Goal: Task Accomplishment & Management: Manage account settings

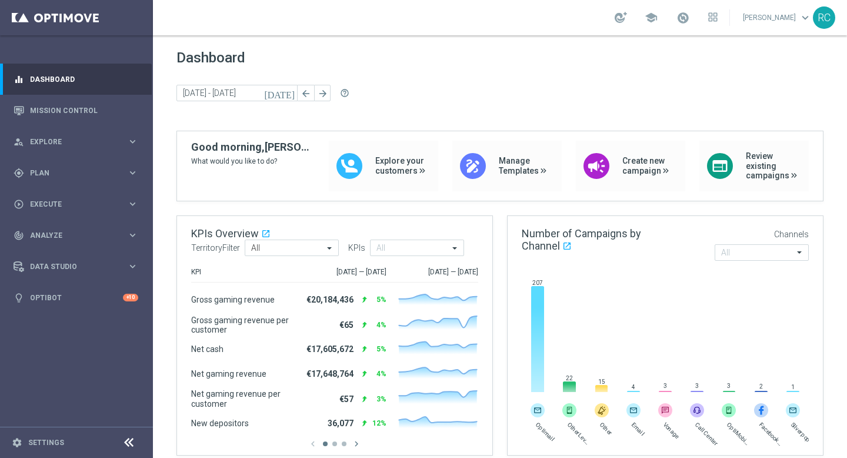
click at [777, 22] on link "[PERSON_NAME] keyboard_arrow_down" at bounding box center [777, 18] width 71 height 18
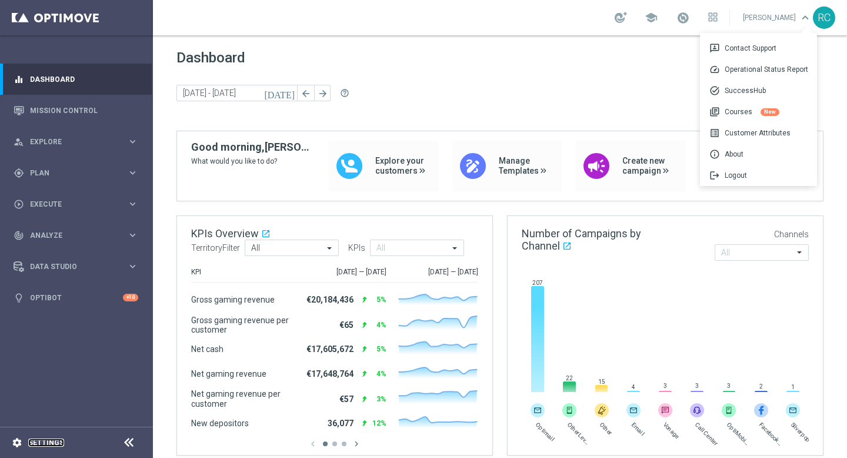
click at [45, 444] on link "Settings" at bounding box center [46, 442] width 36 height 7
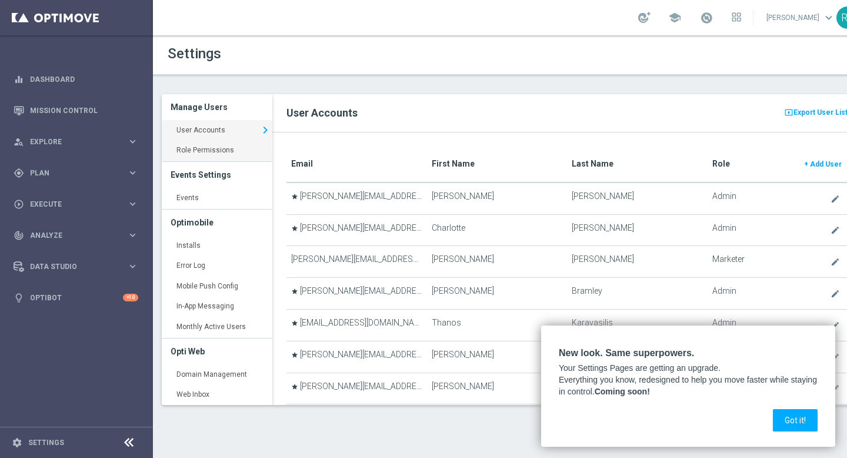
click at [236, 149] on link "Role Permissions keyboard_arrow_right" at bounding box center [217, 150] width 111 height 21
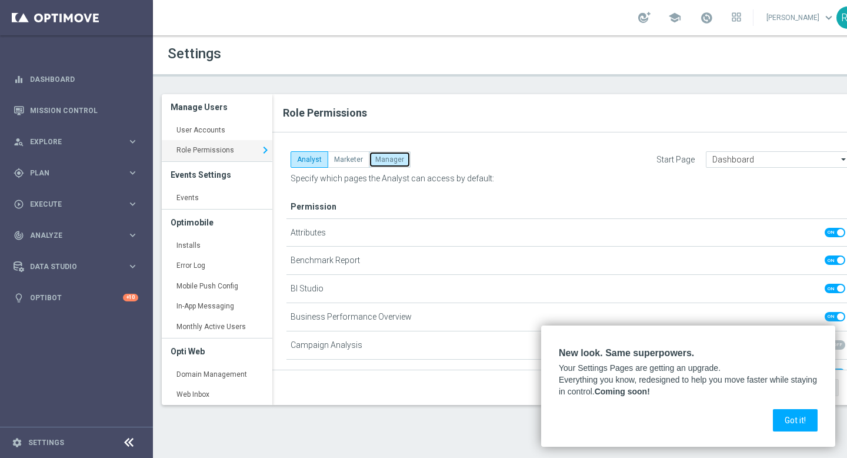
click at [389, 162] on button "Manager" at bounding box center [390, 159] width 42 height 16
checkbox input "true"
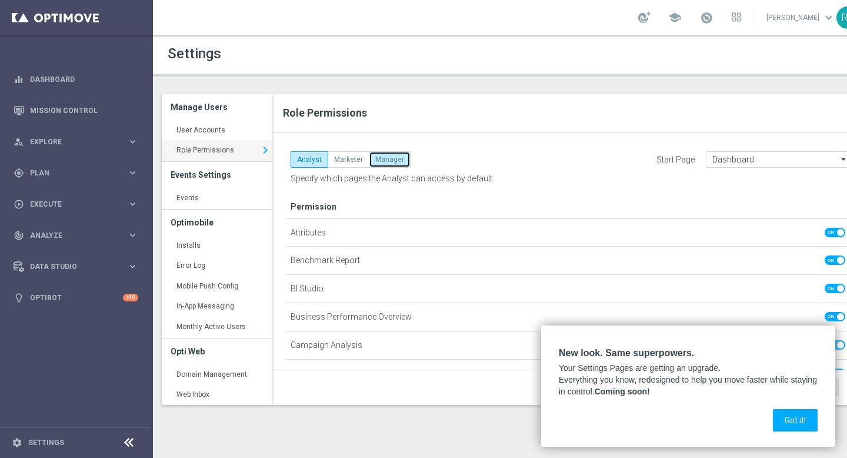
checkbox input "true"
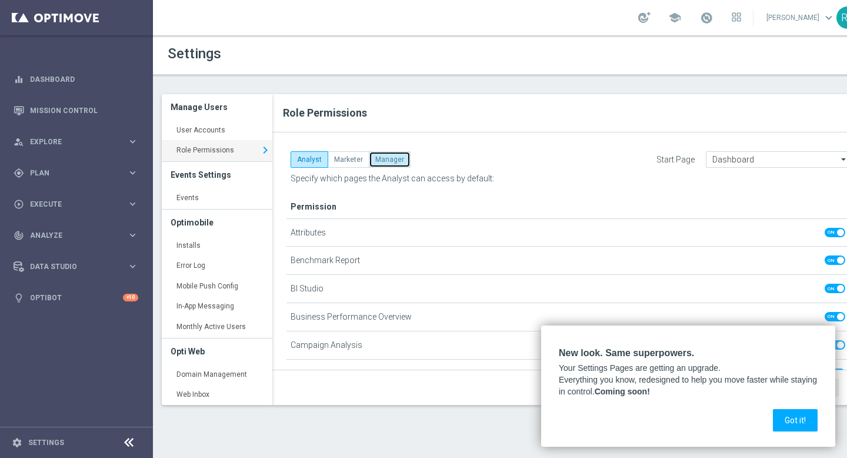
checkbox input "true"
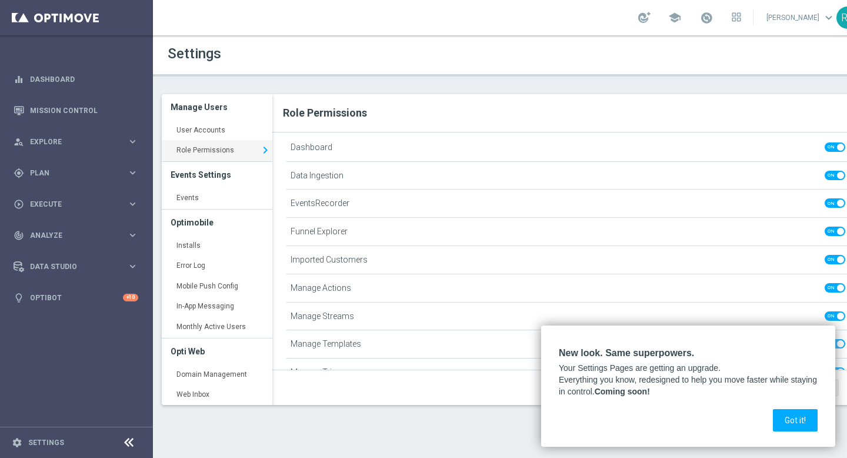
scroll to position [345, 0]
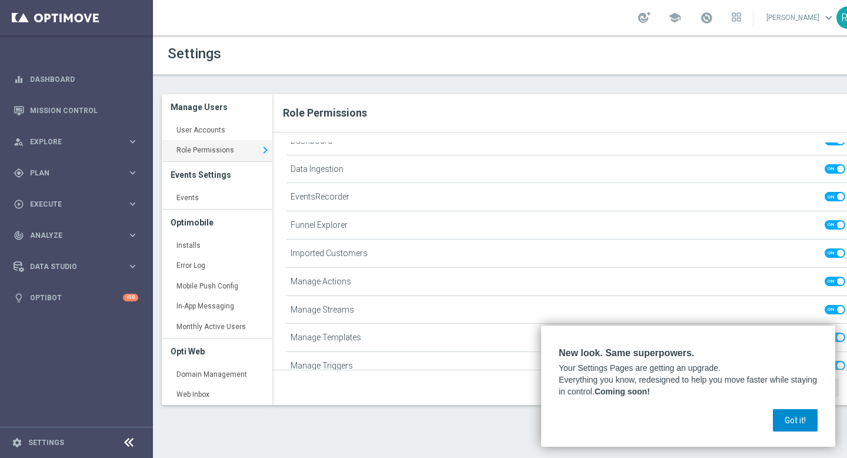
click at [800, 423] on button "Got it!" at bounding box center [795, 420] width 45 height 22
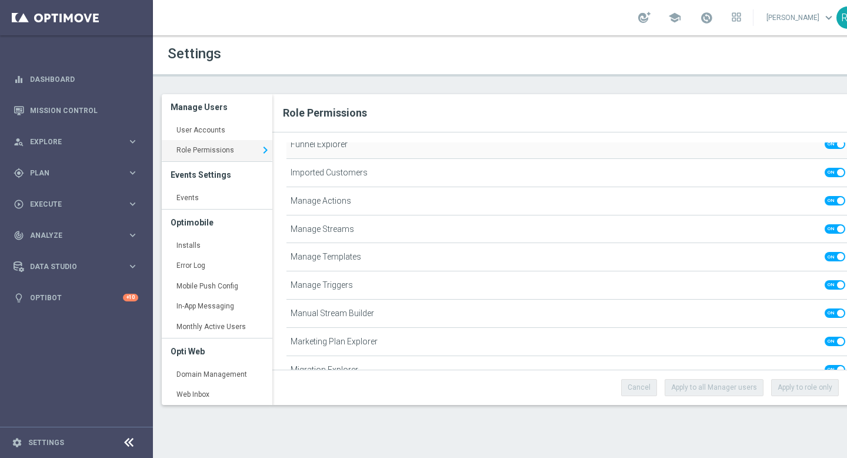
scroll to position [0, 0]
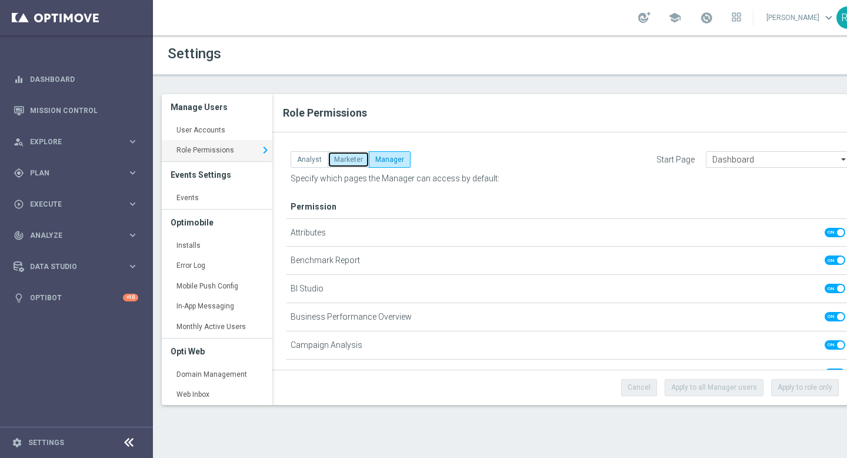
click at [350, 161] on button "Marketer" at bounding box center [349, 159] width 42 height 16
checkbox input "false"
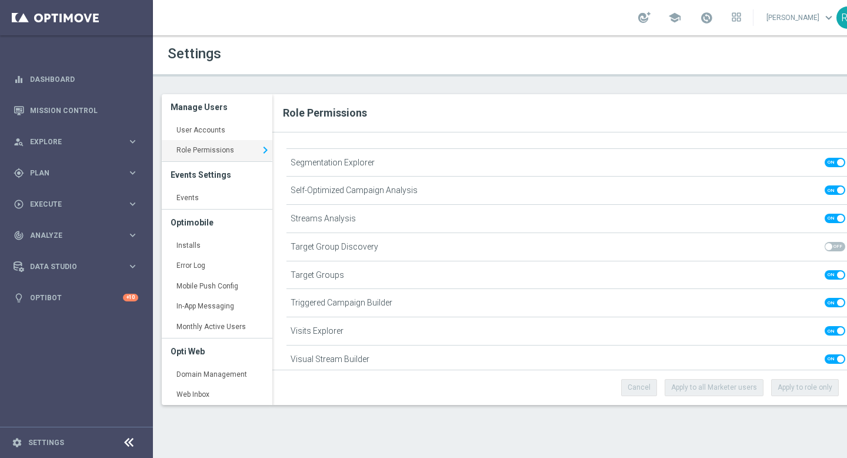
scroll to position [917, 0]
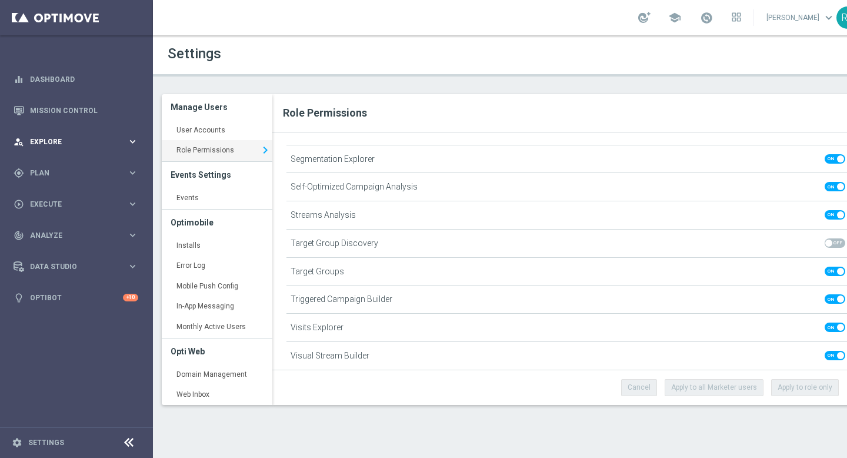
click at [125, 147] on div "person_search Explore" at bounding box center [71, 142] width 114 height 11
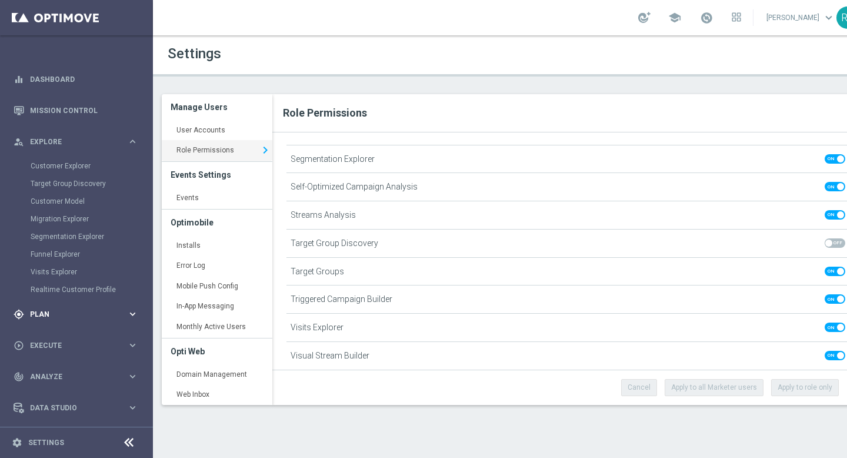
click at [111, 319] on div "gps_fixed Plan" at bounding box center [71, 314] width 114 height 11
click at [127, 338] on icon "keyboard_arrow_right" at bounding box center [132, 340] width 11 height 11
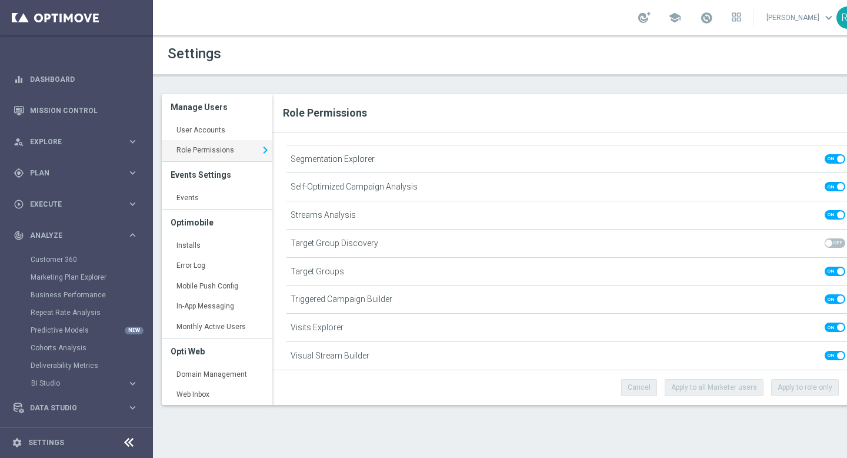
scroll to position [31, 0]
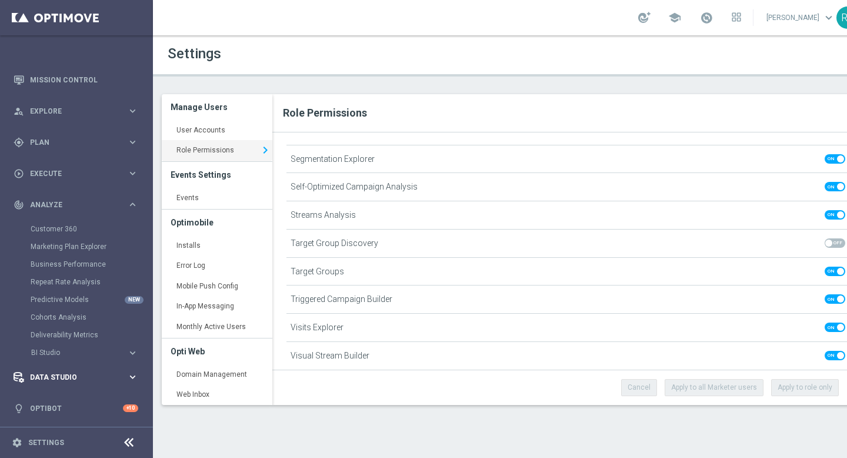
click at [93, 382] on div "Data Studio" at bounding box center [71, 377] width 114 height 11
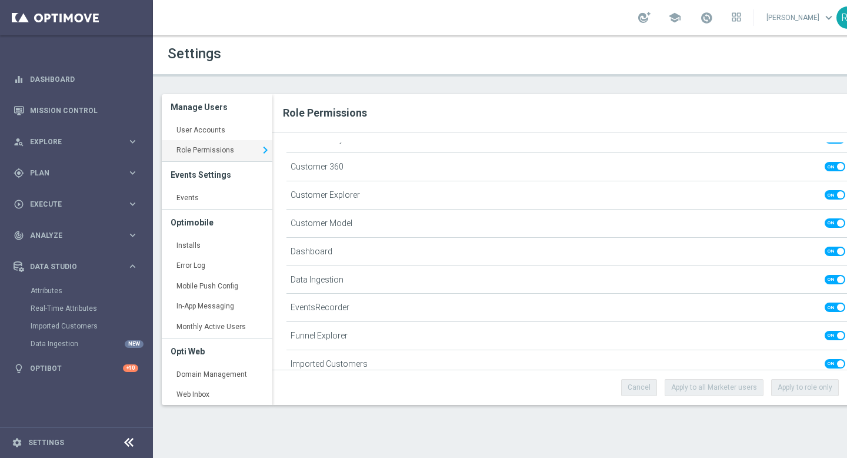
scroll to position [0, 0]
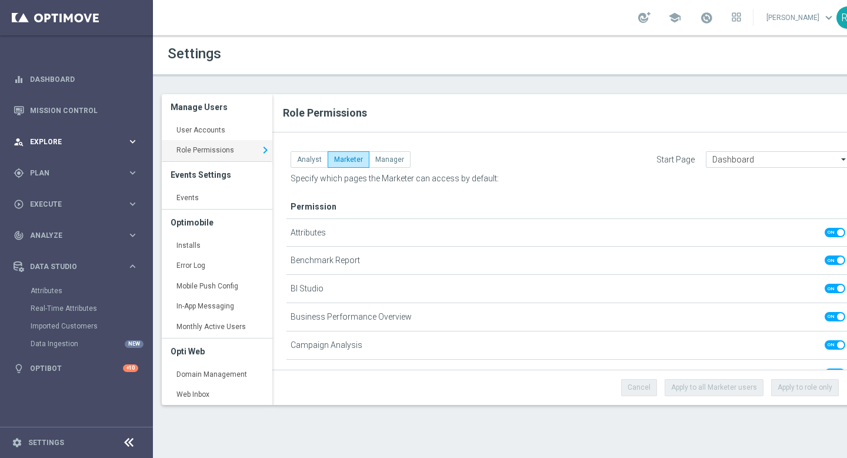
click at [134, 134] on div "person_search Explore keyboard_arrow_right" at bounding box center [76, 141] width 152 height 31
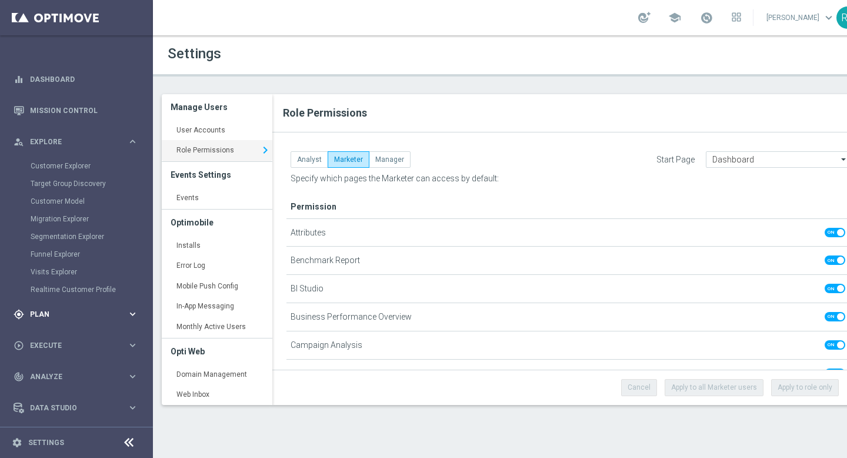
click at [64, 320] on div "gps_fixed Plan keyboard_arrow_right" at bounding box center [76, 313] width 152 height 31
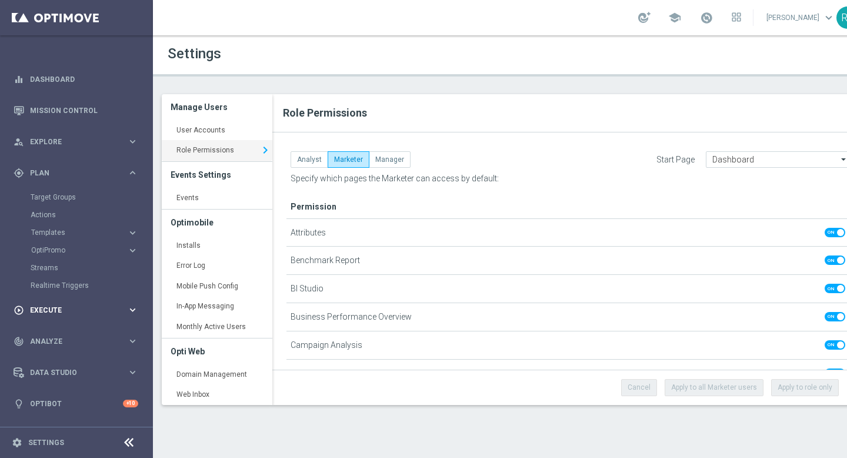
click at [58, 310] on span "Execute" at bounding box center [78, 310] width 97 height 7
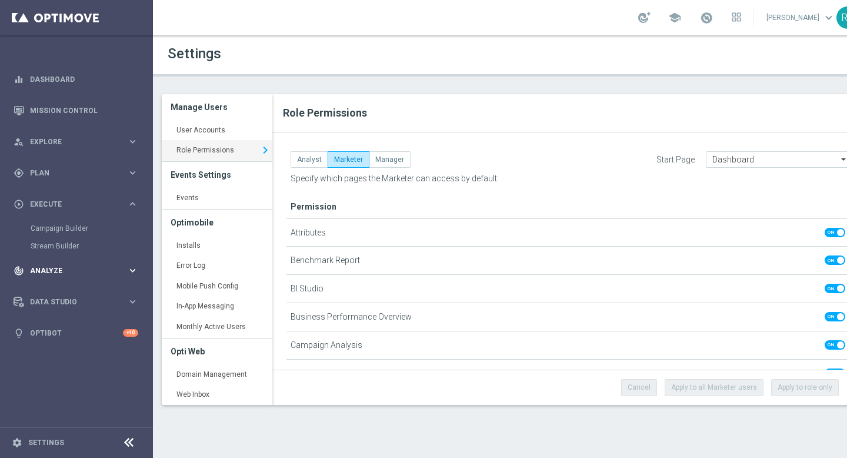
click at [73, 272] on span "Analyze" at bounding box center [78, 270] width 97 height 7
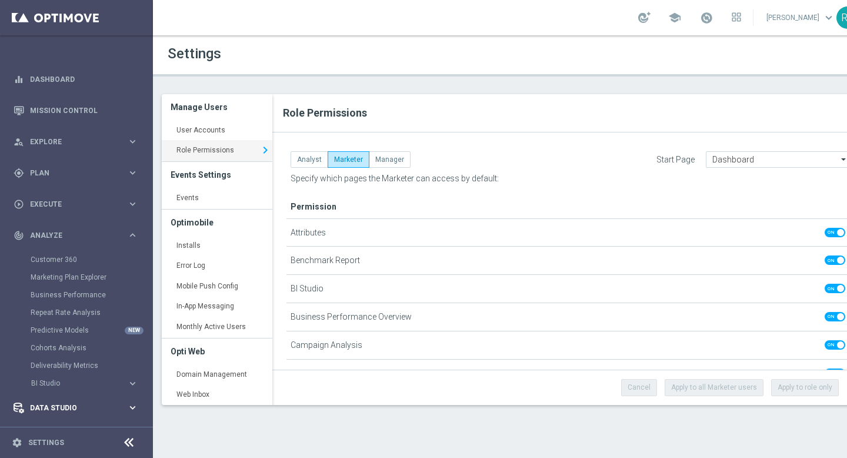
click at [59, 392] on div "Data Studio keyboard_arrow_right" at bounding box center [76, 407] width 152 height 31
click at [62, 291] on link "Attributes" at bounding box center [77, 290] width 92 height 9
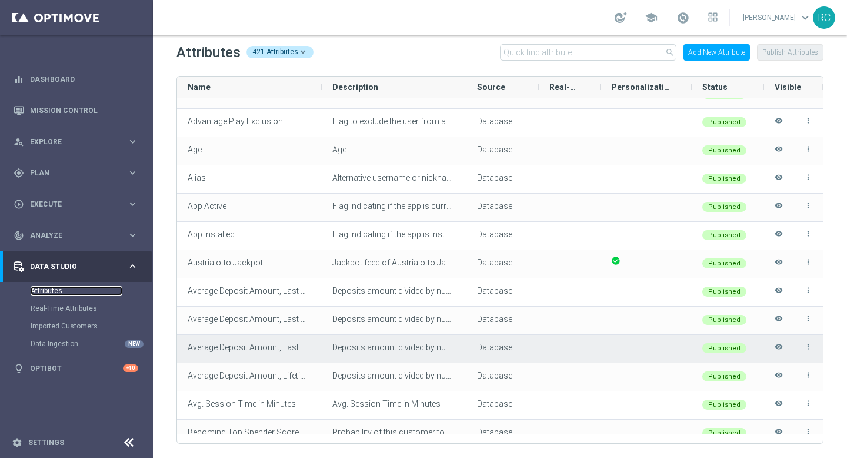
scroll to position [122, 0]
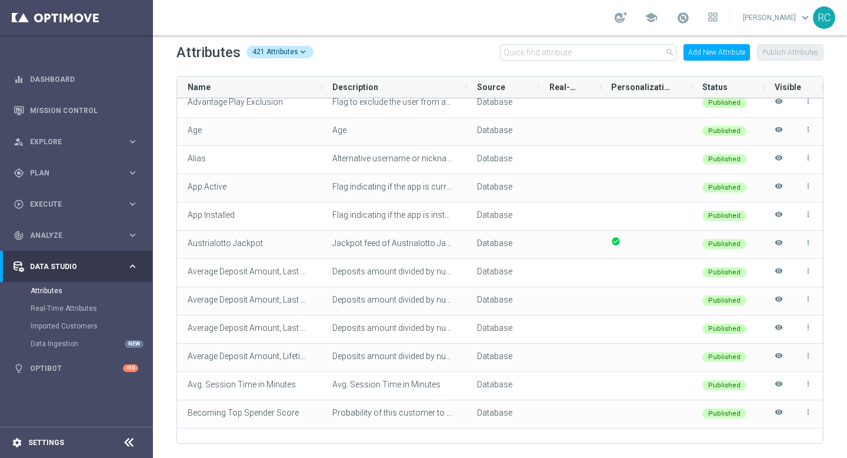
click at [45, 438] on div "settings Settings" at bounding box center [59, 442] width 118 height 11
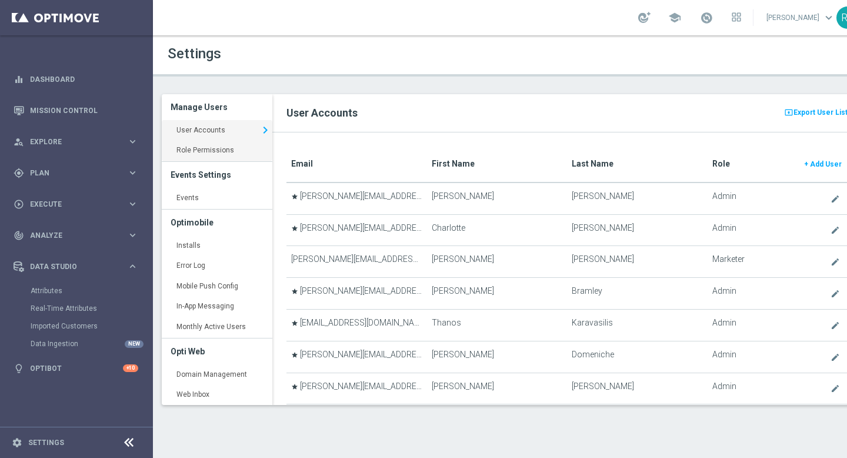
click at [205, 154] on link "Role Permissions keyboard_arrow_right" at bounding box center [217, 150] width 111 height 21
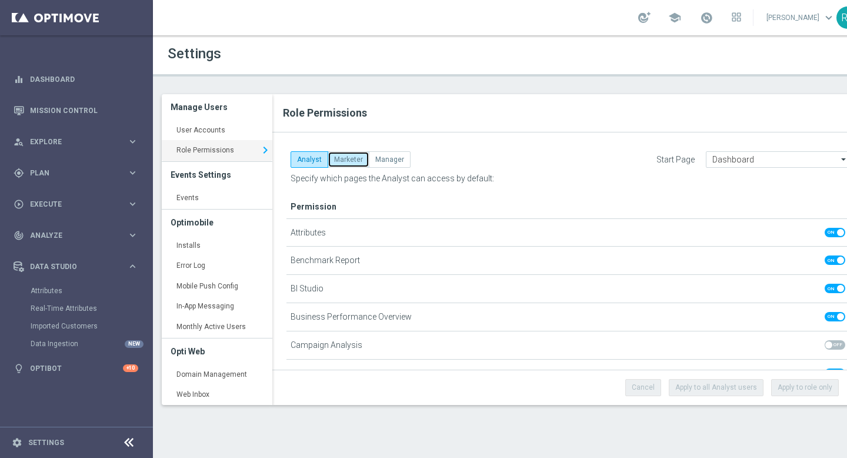
click at [342, 163] on button "Marketer" at bounding box center [349, 159] width 42 height 16
checkbox input "true"
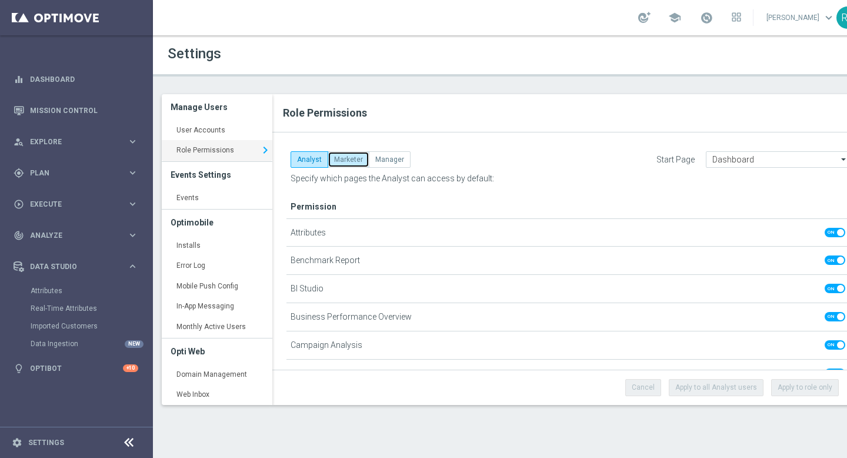
checkbox input "true"
checkbox input "false"
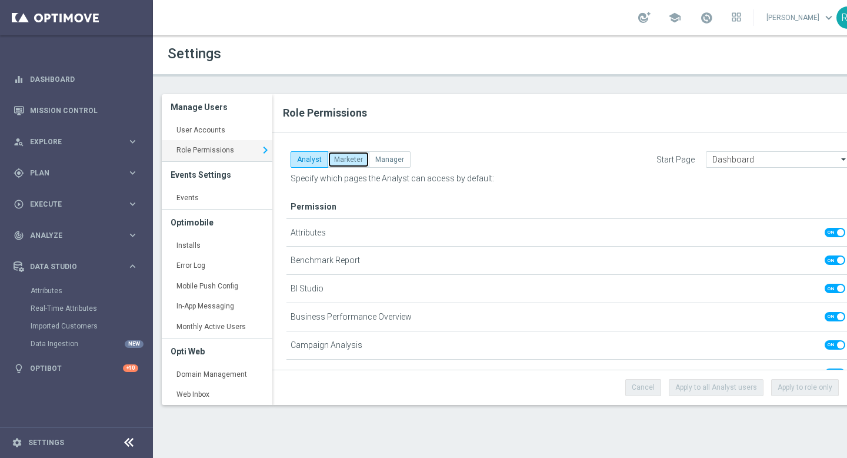
checkbox input "false"
checkbox input "true"
checkbox input "false"
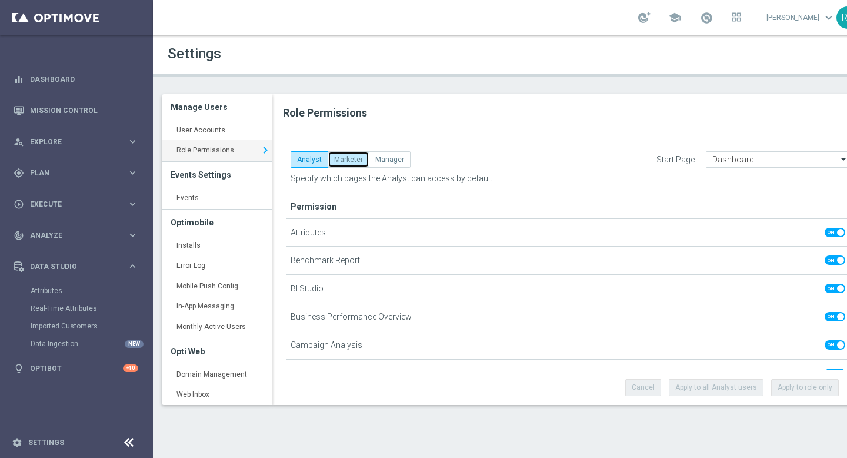
checkbox input "true"
click at [728, 160] on input "text" at bounding box center [768, 160] width 111 height 10
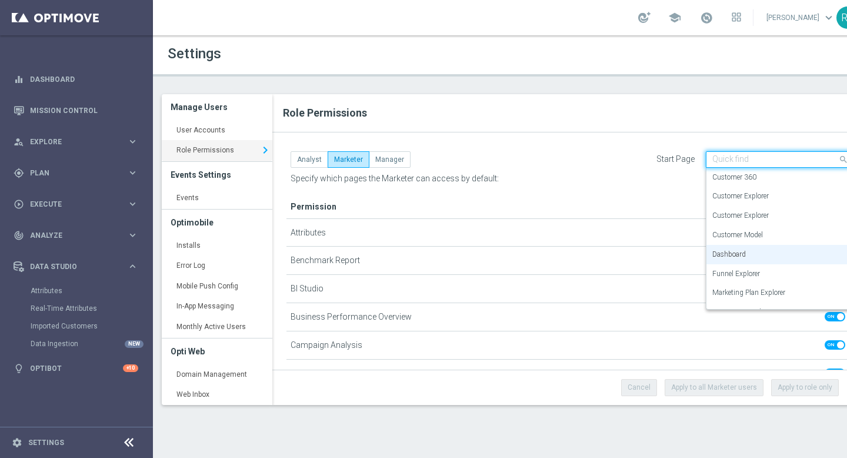
click at [728, 160] on input "text" at bounding box center [768, 160] width 111 height 10
click at [591, 129] on div "Role Permissions" at bounding box center [567, 113] width 590 height 38
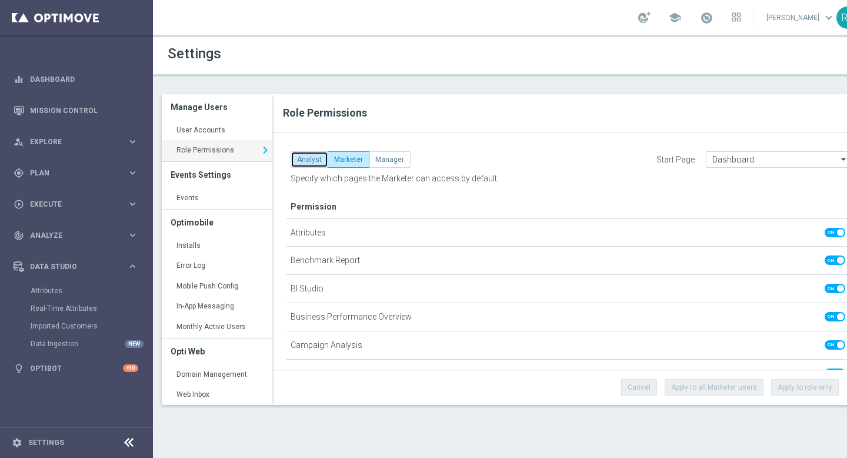
click at [312, 158] on button "Analyst" at bounding box center [310, 159] width 38 height 16
checkbox input "false"
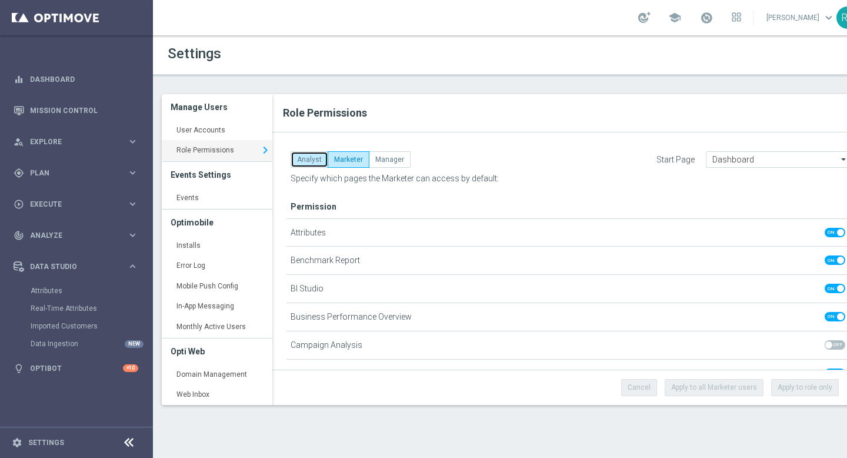
checkbox input "false"
checkbox input "true"
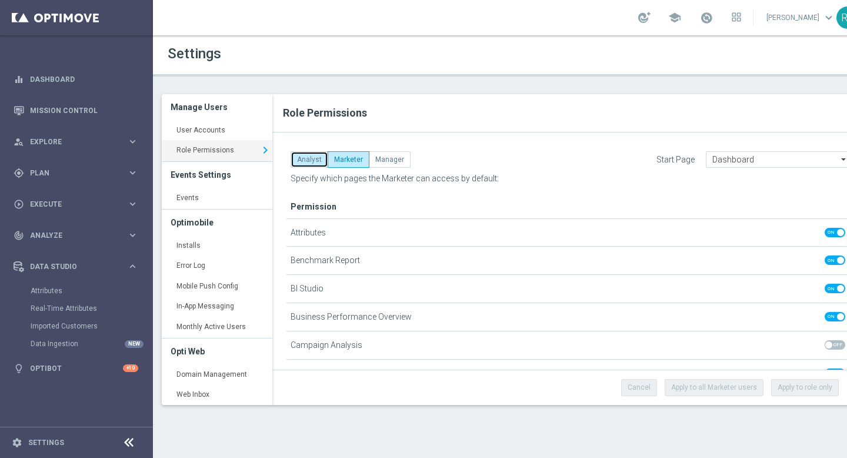
checkbox input "true"
checkbox input "false"
checkbox input "true"
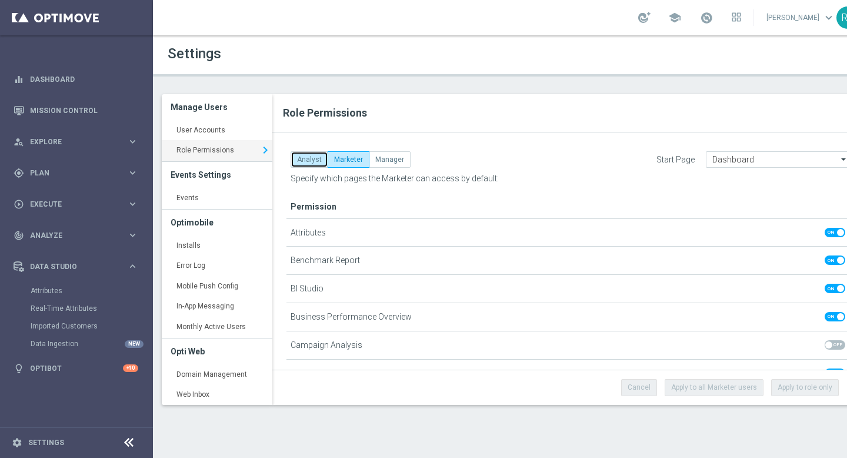
checkbox input "false"
click at [382, 163] on button "Manager" at bounding box center [390, 159] width 42 height 16
checkbox input "true"
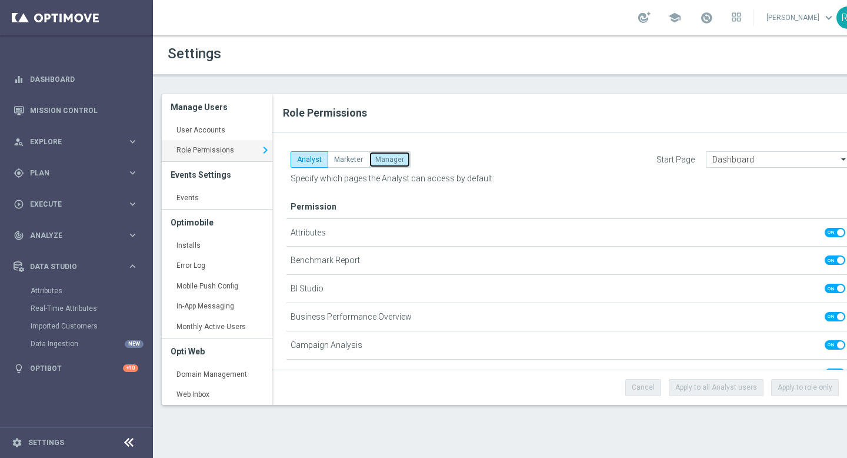
checkbox input "true"
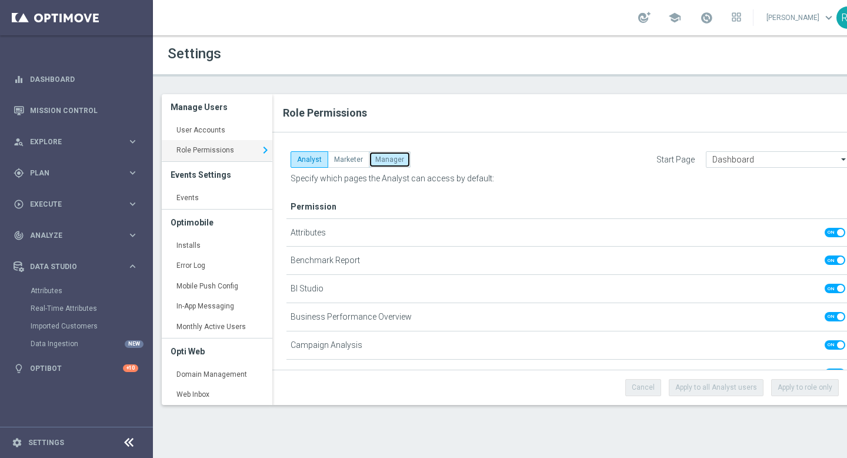
checkbox input "true"
click at [211, 134] on link "User Accounts keyboard_arrow_right" at bounding box center [217, 130] width 111 height 21
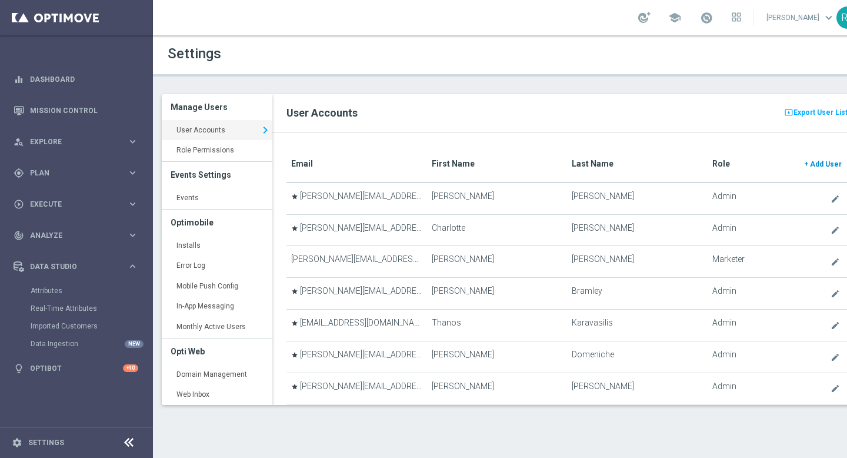
click at [823, 165] on span "Add User" at bounding box center [826, 164] width 32 height 8
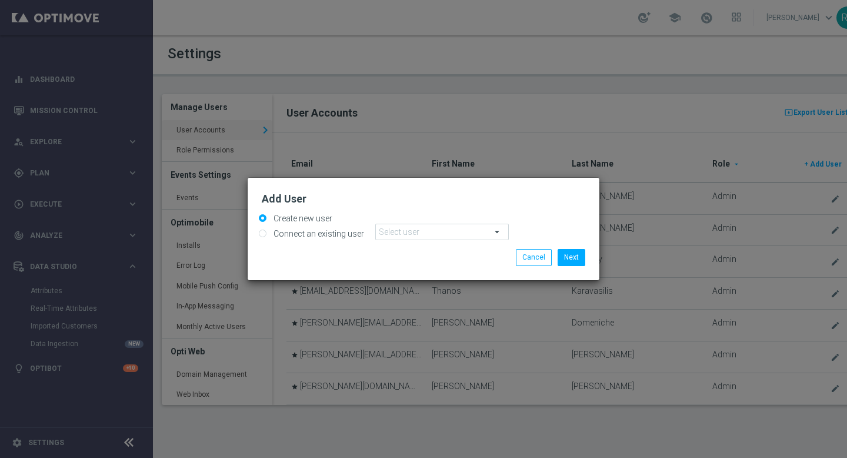
click at [425, 234] on span at bounding box center [442, 231] width 132 height 15
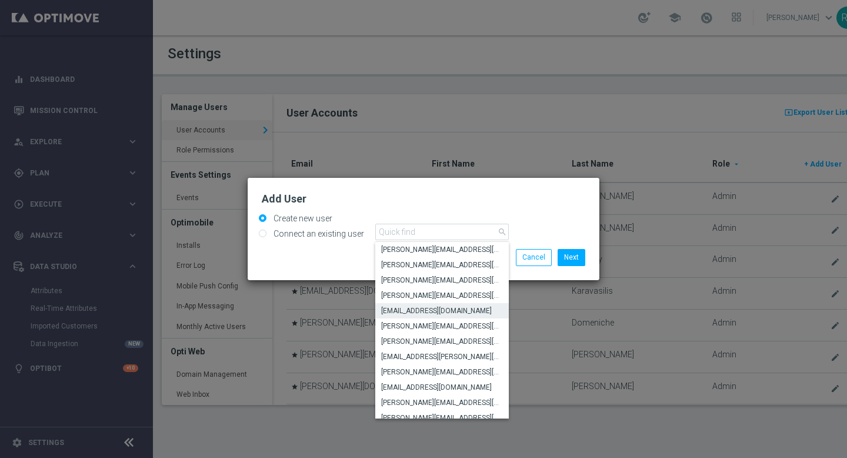
click at [421, 313] on span "[EMAIL_ADDRESS][DOMAIN_NAME]" at bounding box center [442, 310] width 122 height 9
radio input "true"
type input "[EMAIL_ADDRESS][DOMAIN_NAME]"
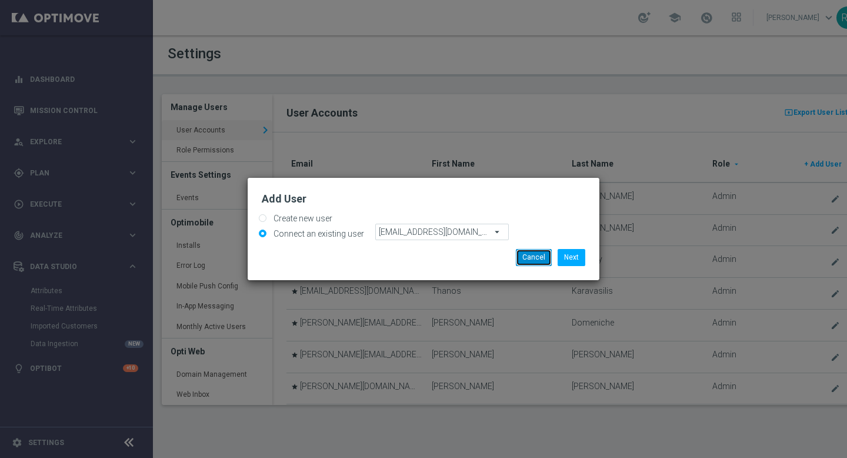
click at [547, 259] on button "Cancel" at bounding box center [534, 257] width 36 height 16
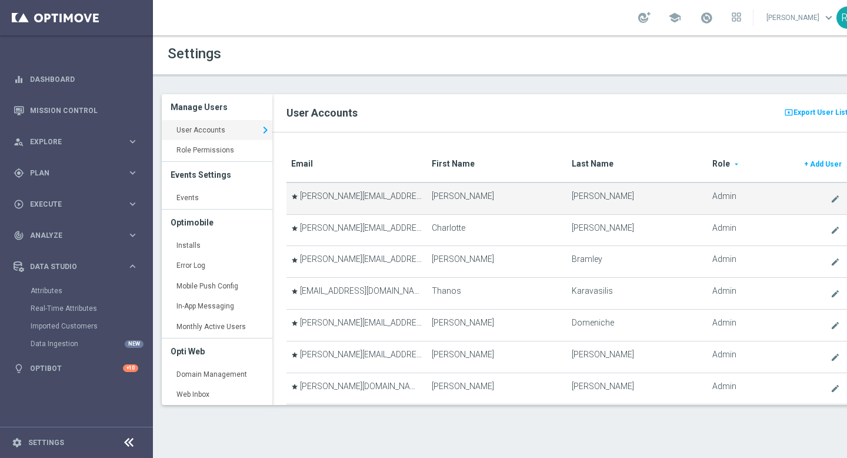
click at [322, 190] on td "star [PERSON_NAME][EMAIL_ADDRESS][PERSON_NAME][DOMAIN_NAME]" at bounding box center [357, 198] width 140 height 32
click at [839, 192] on link "create" at bounding box center [837, 198] width 14 height 15
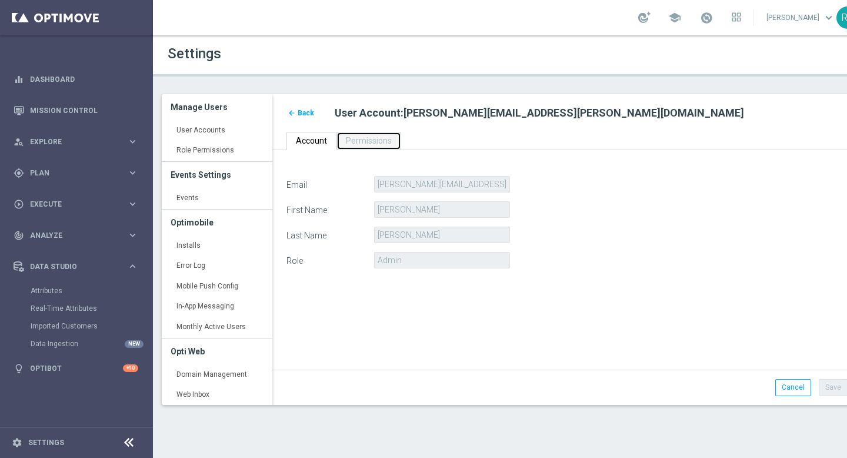
click at [378, 142] on span "Permissions" at bounding box center [369, 140] width 46 height 9
click at [378, 145] on link "Permissions" at bounding box center [369, 141] width 65 height 18
click at [295, 111] on icon "arrow_back" at bounding box center [292, 113] width 8 height 8
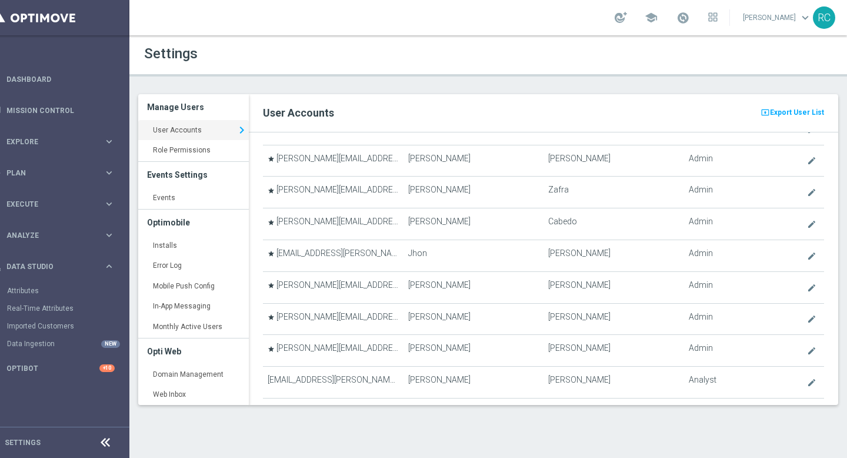
scroll to position [1302, 0]
click at [210, 151] on link "Role Permissions keyboard_arrow_right" at bounding box center [193, 150] width 111 height 21
